Goal: Task Accomplishment & Management: Manage account settings

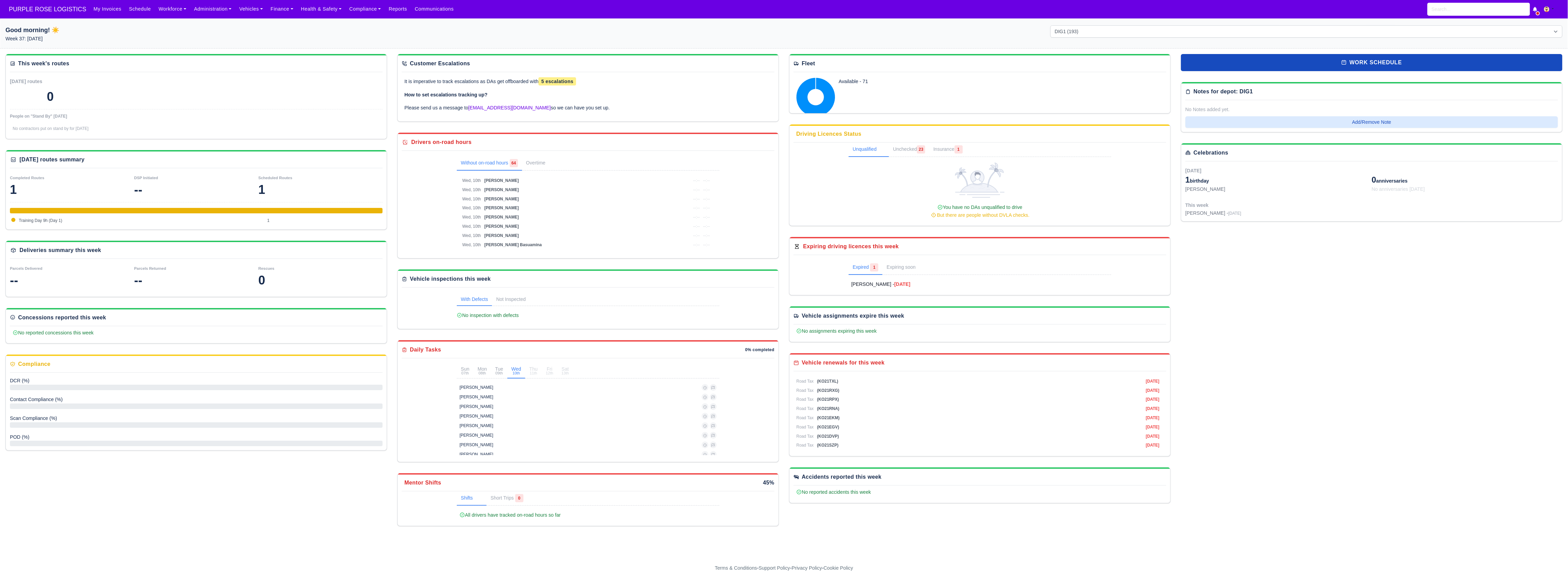
click at [1472, 1] on div "My Invoices Schedule Workforce Manpower Expiring Documents Leave Requests Daily…" at bounding box center [826, 9] width 1473 height 18
click at [1469, 7] on input "search" at bounding box center [1479, 9] width 103 height 13
click at [1459, 29] on strong "Walkers - Enfield (DIG1) - Amazon Logistics ULEZ (EN3 7PZ)" at bounding box center [1477, 26] width 90 height 10
type input "[PERSON_NAME]"
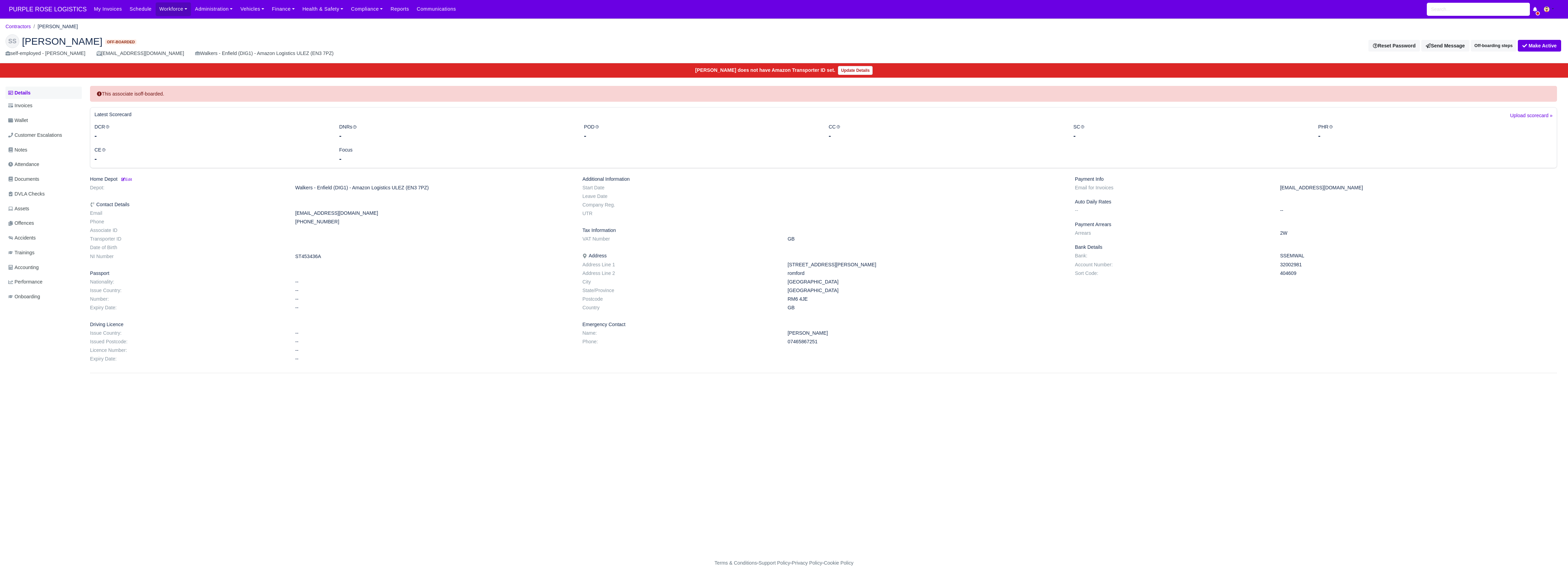
click at [15, 89] on link "Details" at bounding box center [43, 93] width 76 height 13
click at [469, 146] on div "Focus -" at bounding box center [456, 155] width 245 height 18
click at [859, 69] on link "Update Details" at bounding box center [855, 70] width 35 height 9
click at [1548, 44] on button "Make Active" at bounding box center [1539, 45] width 43 height 12
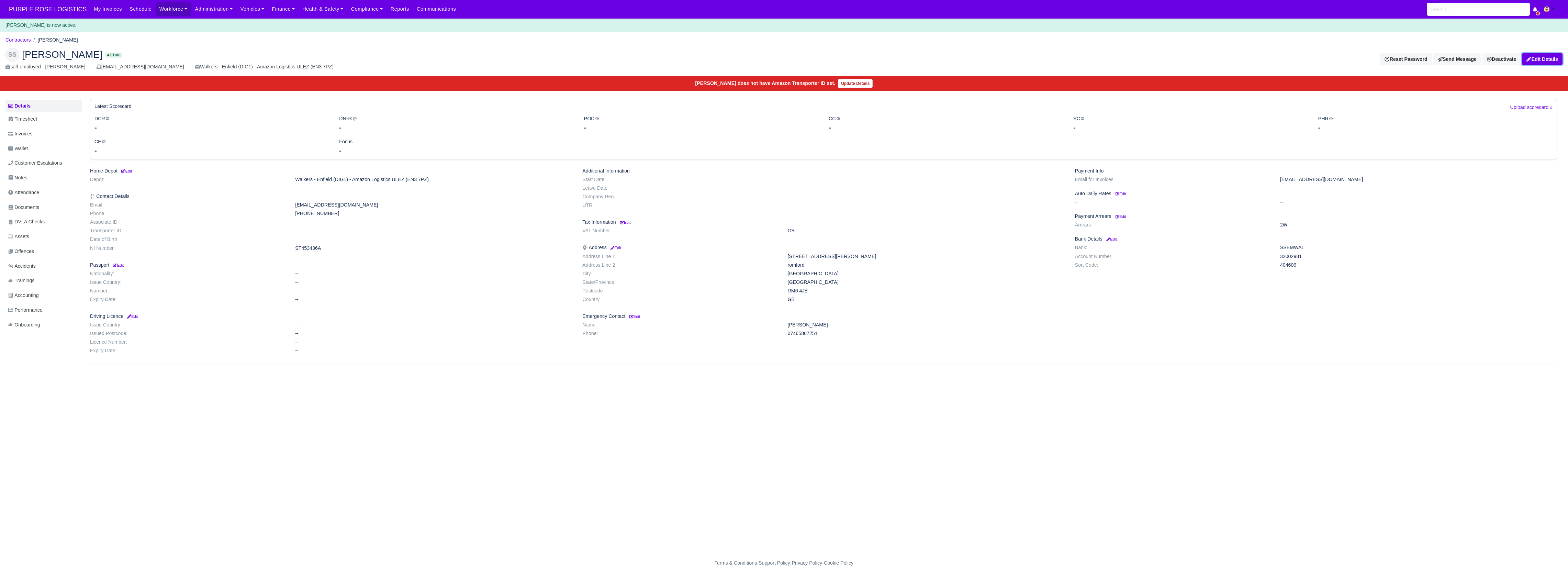
click at [1536, 56] on link "Edit Details" at bounding box center [1542, 59] width 40 height 12
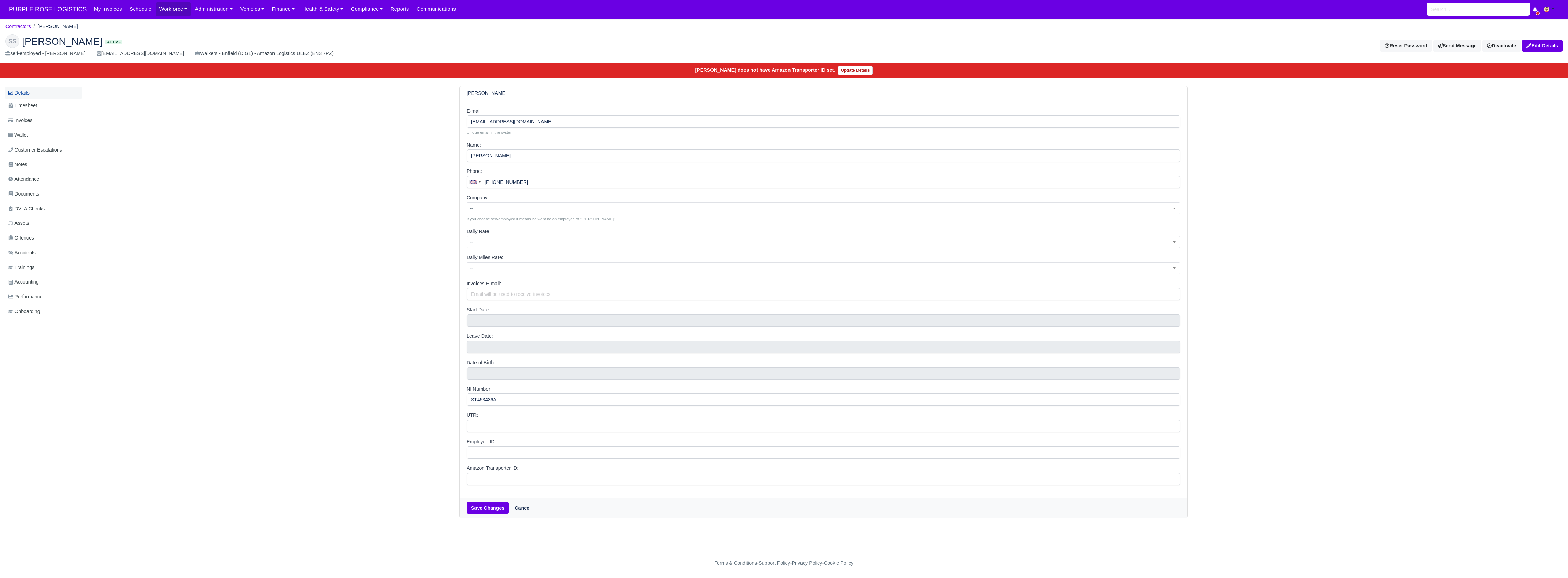
click at [20, 96] on link "Details" at bounding box center [43, 93] width 76 height 13
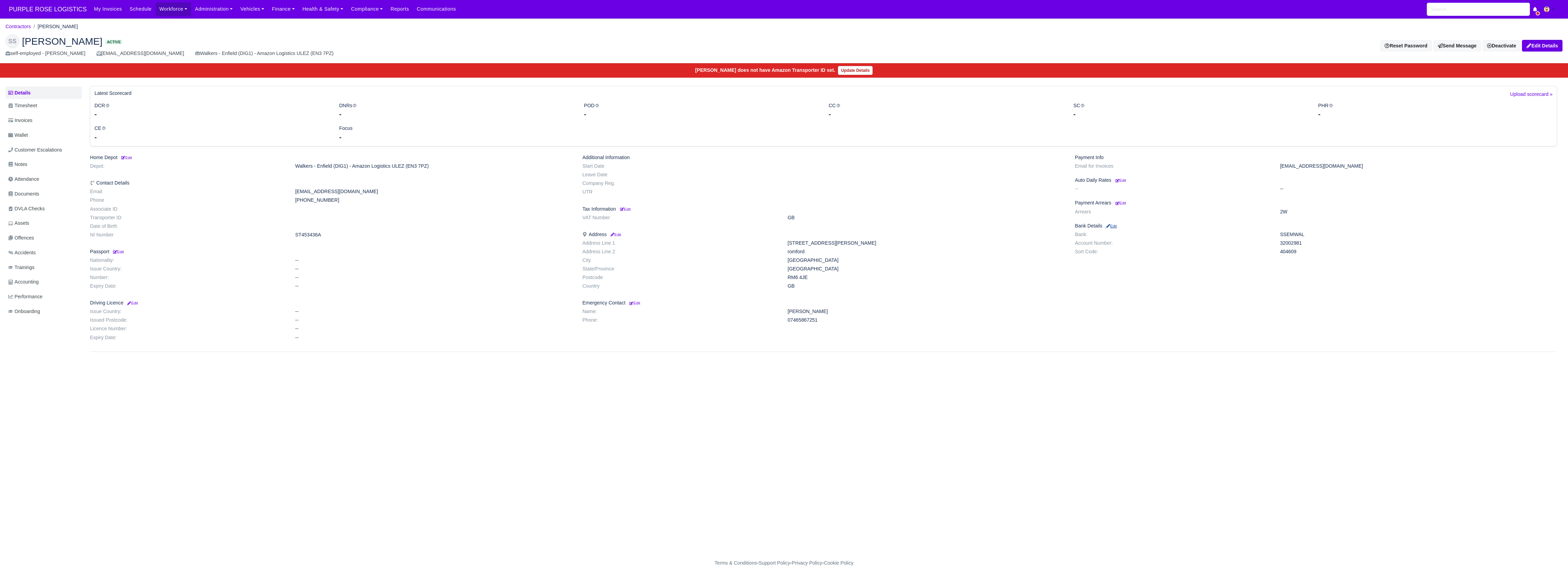
click at [1117, 224] on small "Edit" at bounding box center [1111, 226] width 12 height 4
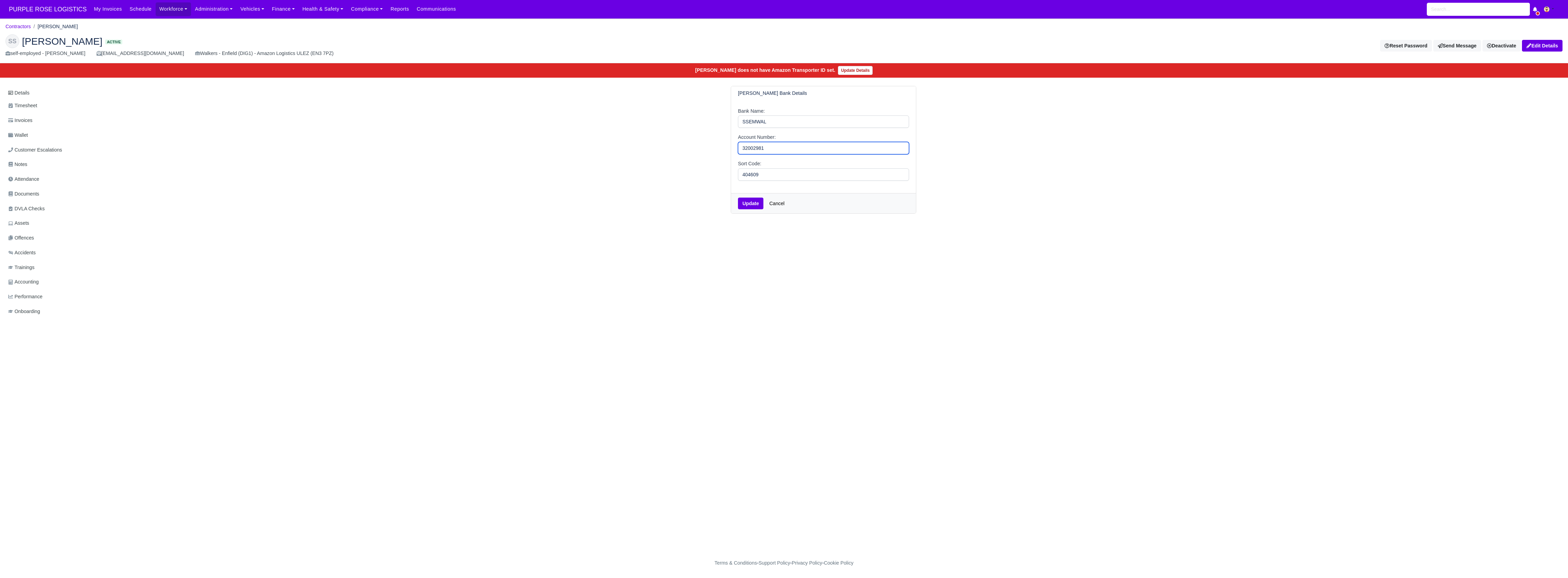
drag, startPoint x: 780, startPoint y: 146, endPoint x: 708, endPoint y: 144, distance: 72.0
click at [708, 144] on div "[PERSON_NAME] Bank Details Bank Name: SSEMWAL Account Number: 32002981 Sort Cod…" at bounding box center [823, 149] width 391 height 128
drag, startPoint x: 788, startPoint y: 175, endPoint x: 717, endPoint y: 171, distance: 71.1
click at [717, 171] on div "Shivani Semwal's Bank Details Bank Name: SSEMWAL Account Number: Sort Code: 404…" at bounding box center [823, 149] width 391 height 128
drag, startPoint x: 766, startPoint y: 125, endPoint x: 706, endPoint y: 127, distance: 60.0
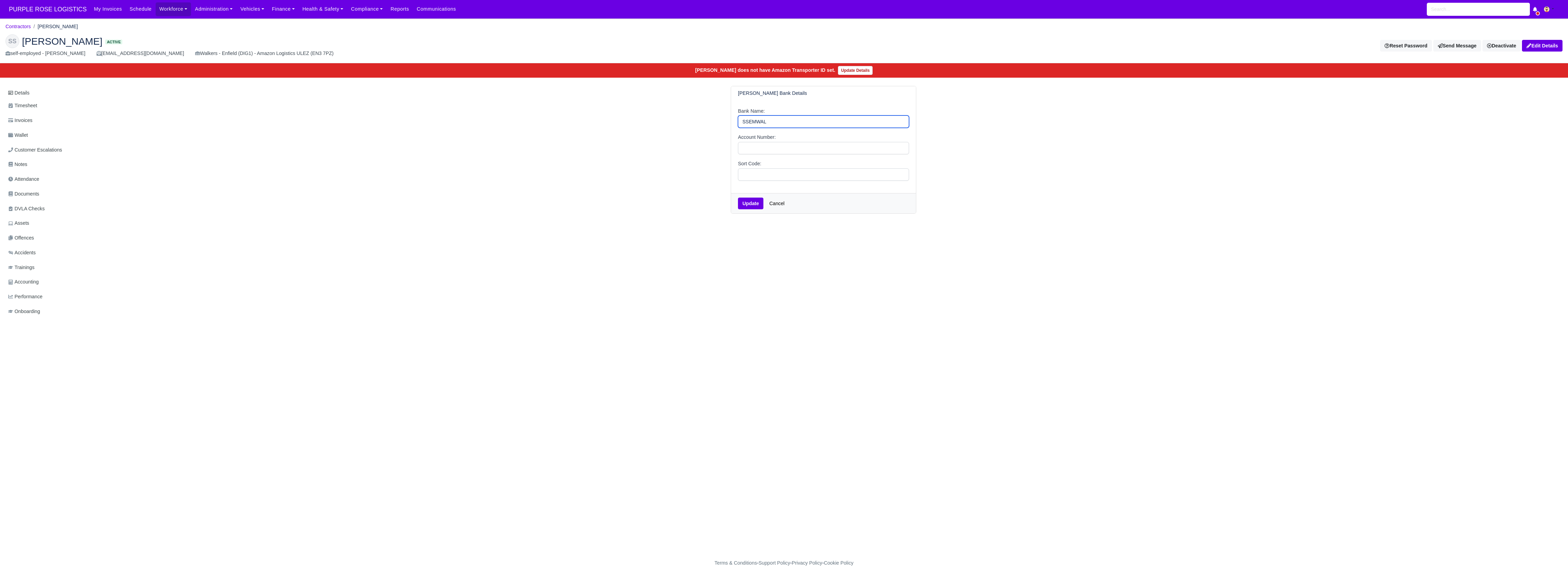
click at [706, 127] on div "Shivani Semwal's Bank Details Bank Name: SSEMWAL Account Number: Sort Code: Upd…" at bounding box center [823, 149] width 391 height 128
click at [752, 205] on button "Update" at bounding box center [751, 203] width 26 height 12
click at [758, 124] on input "Bank Name:" at bounding box center [824, 122] width 171 height 12
type input "na"
click at [748, 158] on input "Account Number:" at bounding box center [824, 155] width 171 height 12
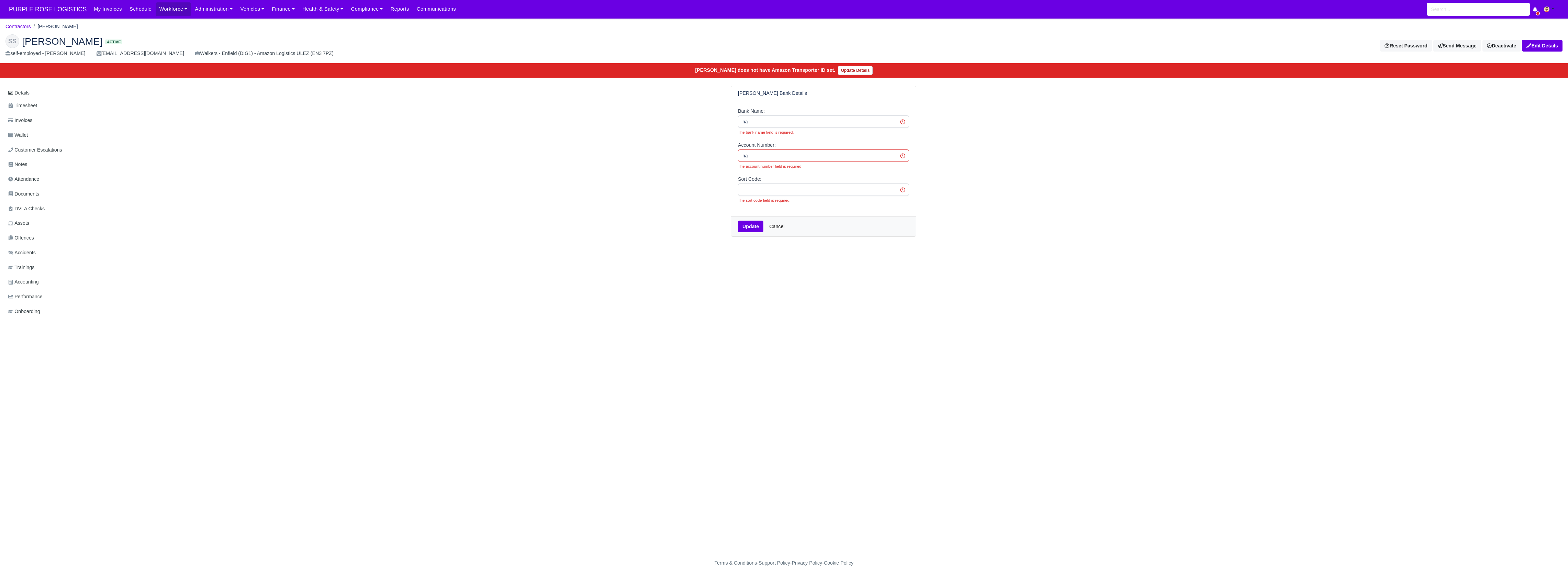
type input "na"
click at [749, 188] on input "Sort Code:" at bounding box center [824, 190] width 171 height 12
type input "na"
click at [751, 235] on div "Update Cancel" at bounding box center [823, 226] width 185 height 20
click at [753, 230] on button "Update" at bounding box center [751, 226] width 26 height 12
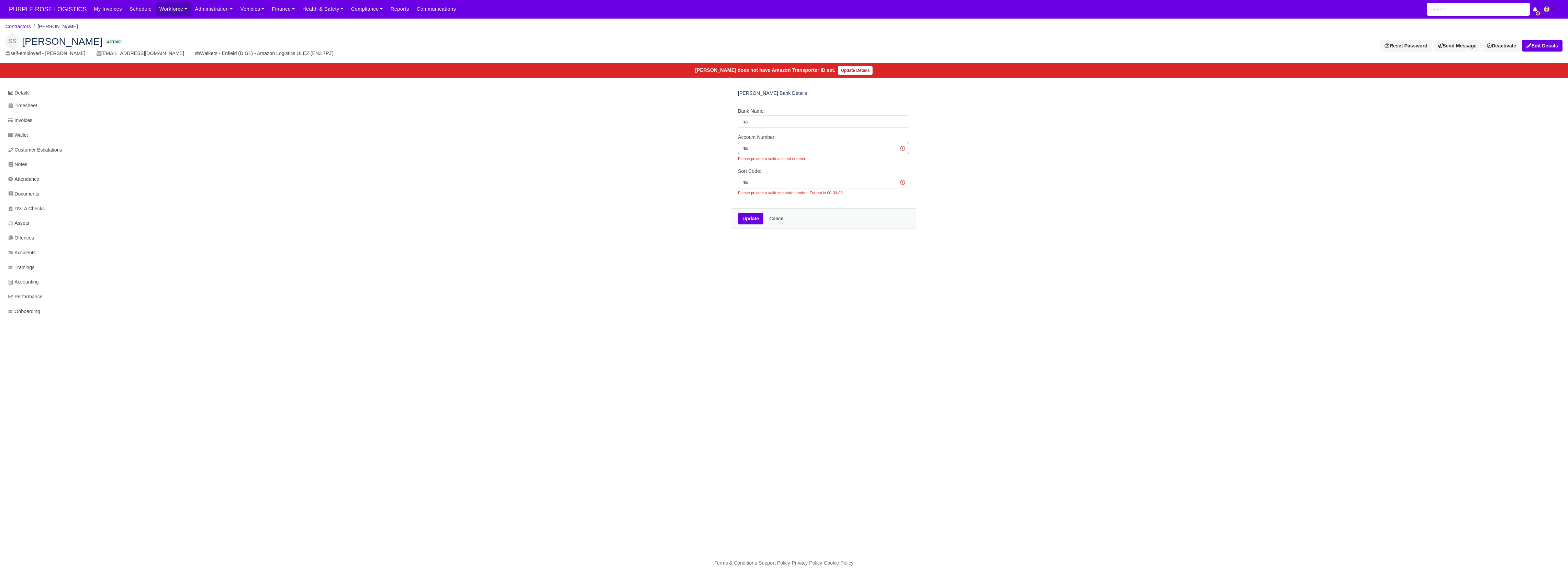
drag, startPoint x: 774, startPoint y: 149, endPoint x: 733, endPoint y: 149, distance: 41.0
click at [733, 149] on div "Bank Name: na Account Number: na Please provide a valid account number. Sort Co…" at bounding box center [823, 154] width 185 height 108
type input "1"
drag, startPoint x: 760, startPoint y: 185, endPoint x: 734, endPoint y: 183, distance: 26.1
click at [734, 183] on div "Bank Name: na Account Number: 1 Please provide a valid account number. Sort Cod…" at bounding box center [823, 154] width 185 height 108
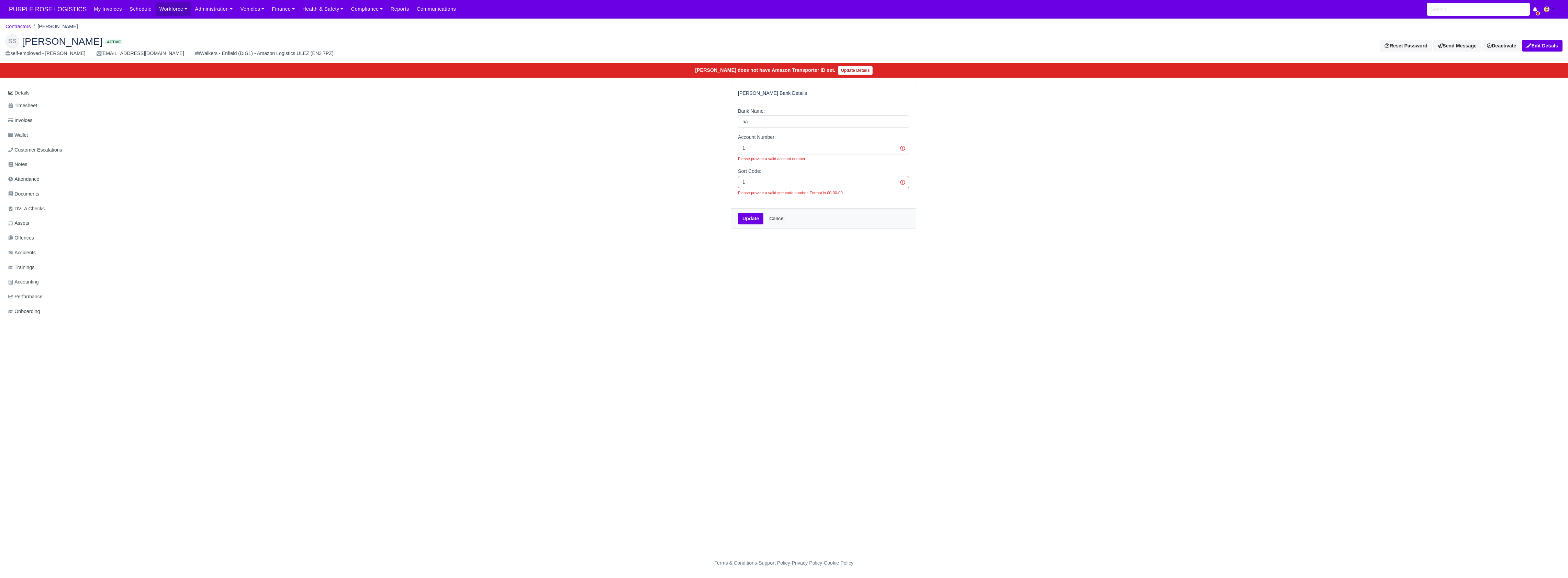
type input "1"
click at [752, 223] on button "Update" at bounding box center [751, 218] width 26 height 12
click at [759, 147] on input "1" at bounding box center [824, 148] width 171 height 12
type input "11111111111"
click at [760, 183] on input "1" at bounding box center [824, 182] width 171 height 12
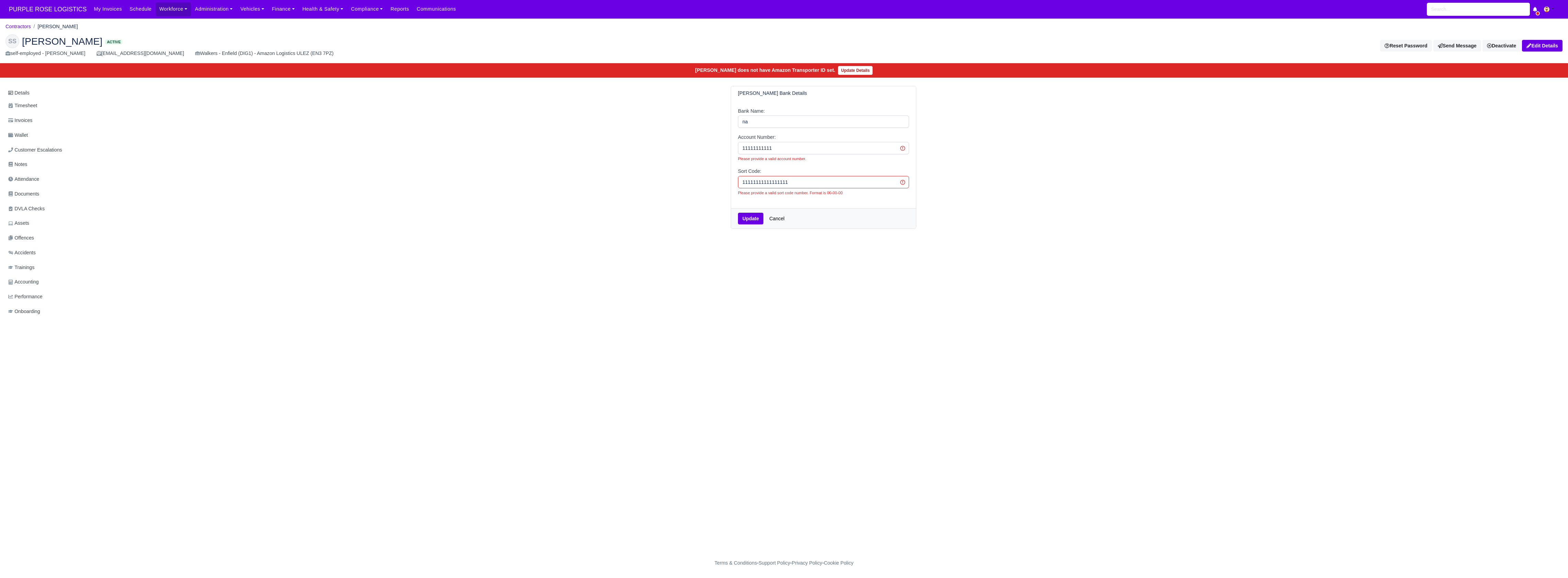
type input "11111111111111111"
click at [753, 218] on button "Update" at bounding box center [751, 218] width 26 height 12
click at [803, 149] on input "11111111111" at bounding box center [824, 148] width 171 height 12
type input "111111111111111"
click at [750, 215] on button "Update" at bounding box center [751, 210] width 26 height 12
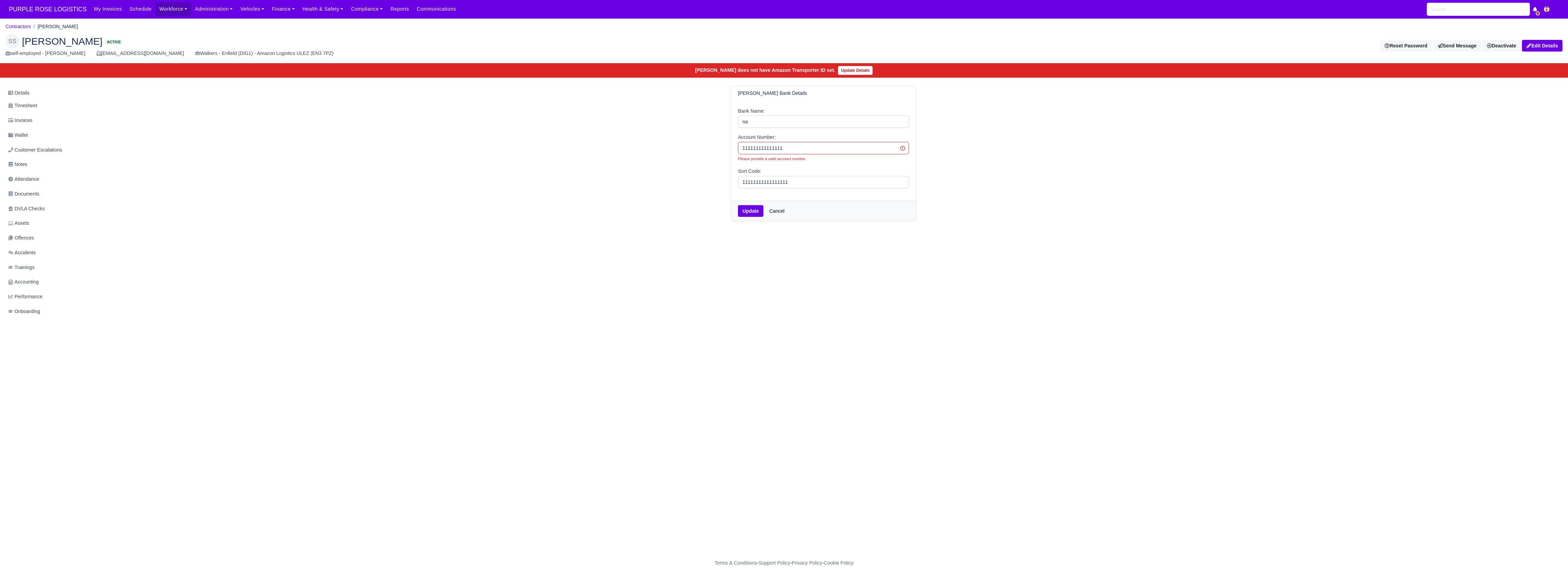
click at [790, 149] on input "111111111111111" at bounding box center [824, 148] width 171 height 12
type input "111111111111111111"
click at [760, 210] on button "Update" at bounding box center [751, 210] width 26 height 12
drag, startPoint x: 804, startPoint y: 149, endPoint x: 744, endPoint y: 152, distance: 60.1
click at [744, 152] on input "111111111111111111" at bounding box center [824, 148] width 171 height 12
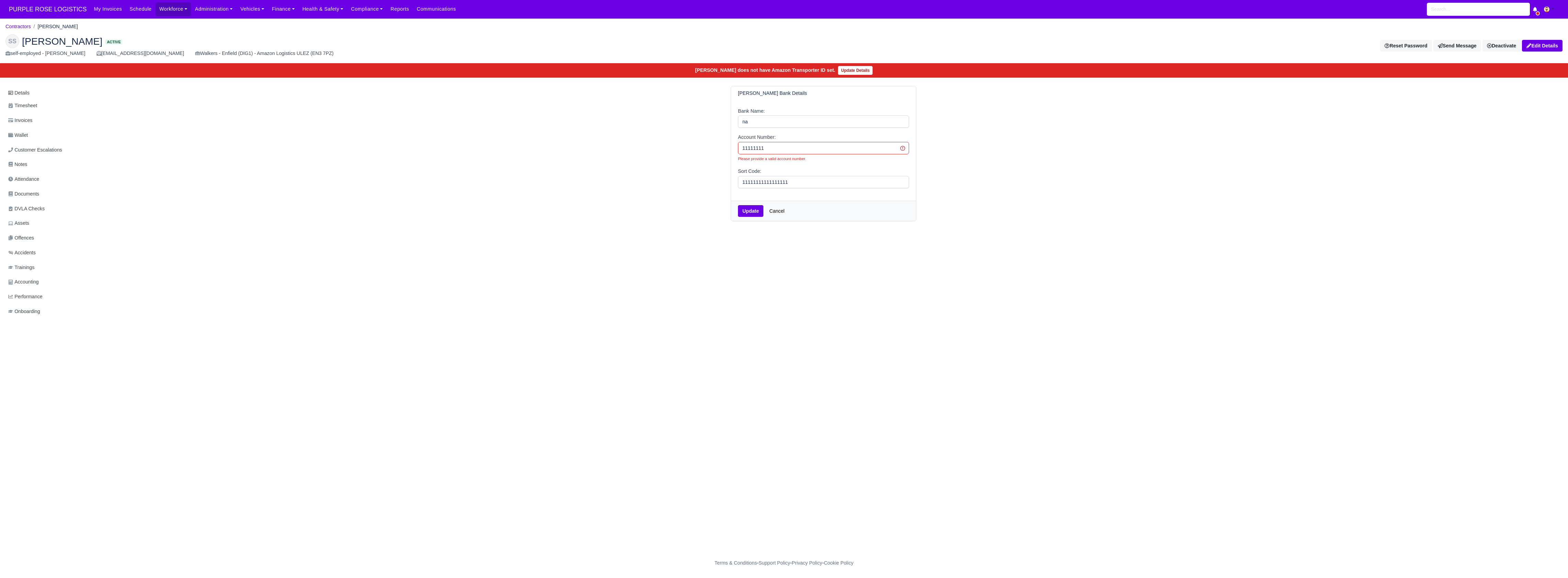
type input "11111111"
click at [748, 210] on button "Update" at bounding box center [751, 210] width 26 height 12
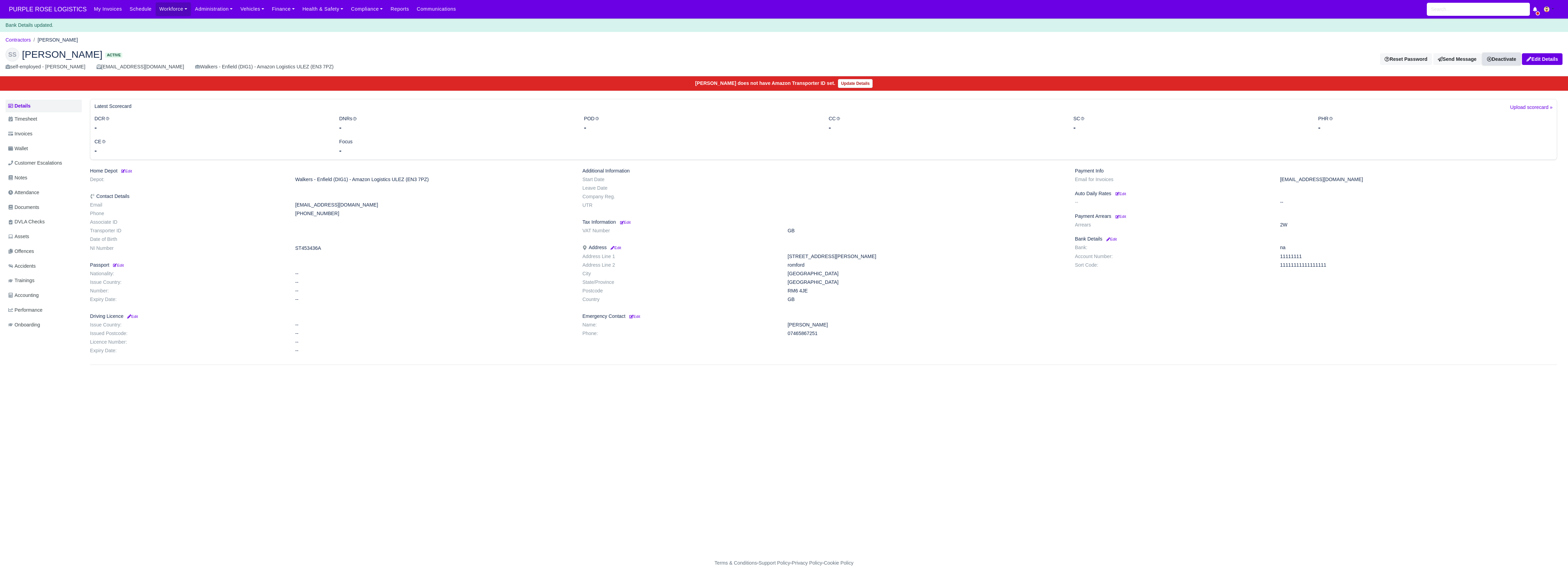
click at [1496, 61] on link "Deactivate" at bounding box center [1501, 59] width 38 height 12
click at [1474, 95] on link "Off-board" at bounding box center [1490, 94] width 61 height 10
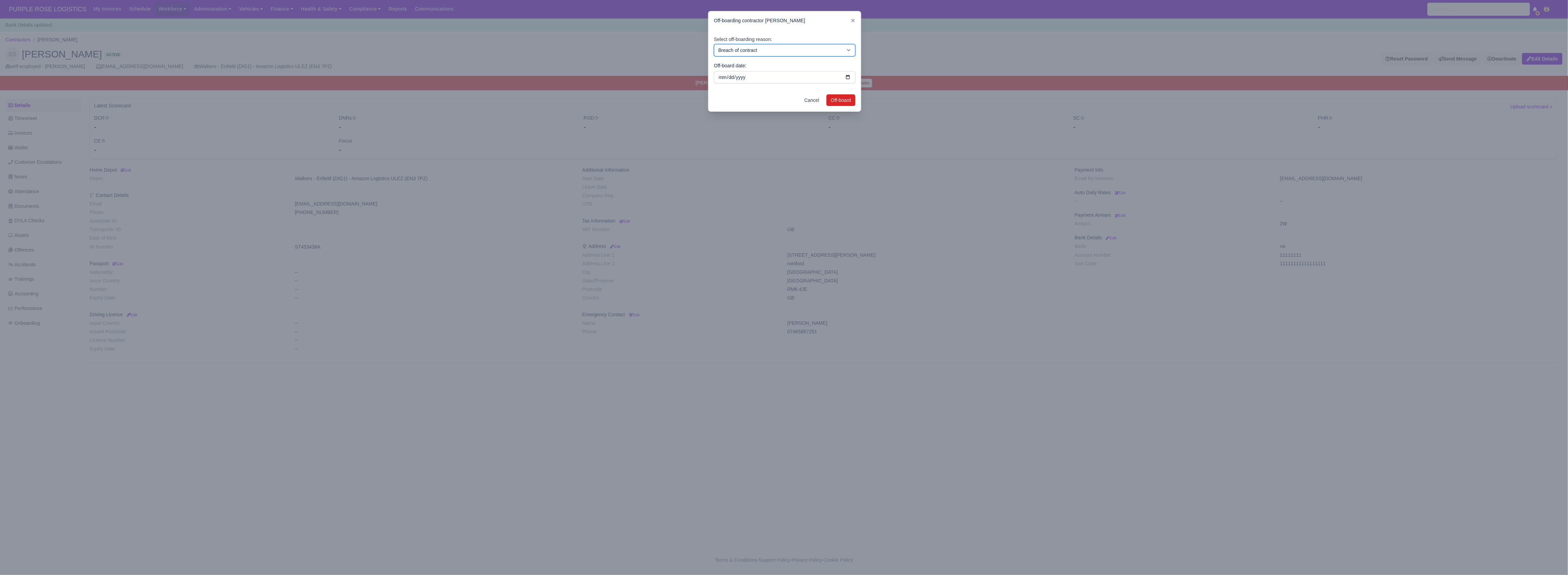
click at [811, 50] on select "Breach of contract Personal decision Too many parcels Heavy routes Another comp…" at bounding box center [785, 50] width 142 height 12
select select "duplicate-account"
click at [714, 44] on select "Breach of contract Personal decision Too many parcels Heavy routes Another comp…" at bounding box center [785, 50] width 142 height 12
click at [845, 99] on button "Off-board" at bounding box center [841, 100] width 29 height 12
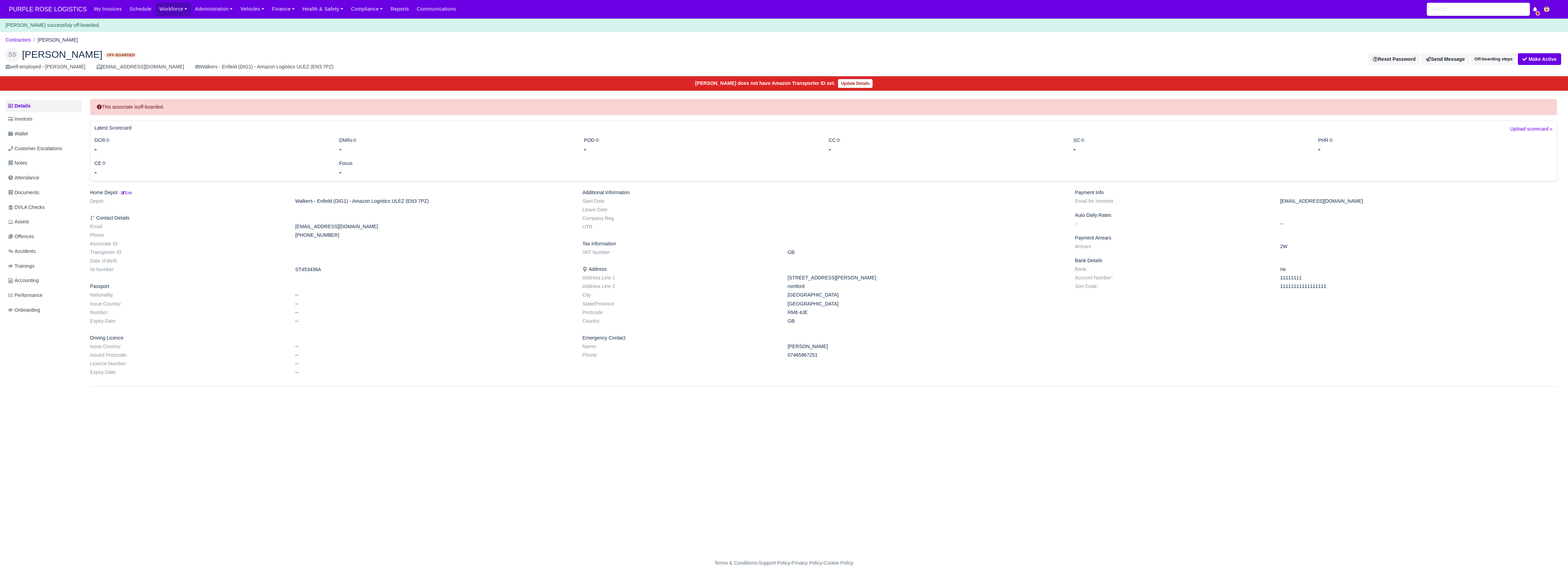
click at [878, 465] on main "Contractors [PERSON_NAME] SS [PERSON_NAME] Off-boarded self-employed - [PERSON_…" at bounding box center [784, 294] width 1568 height 508
